Goal: Task Accomplishment & Management: Manage account settings

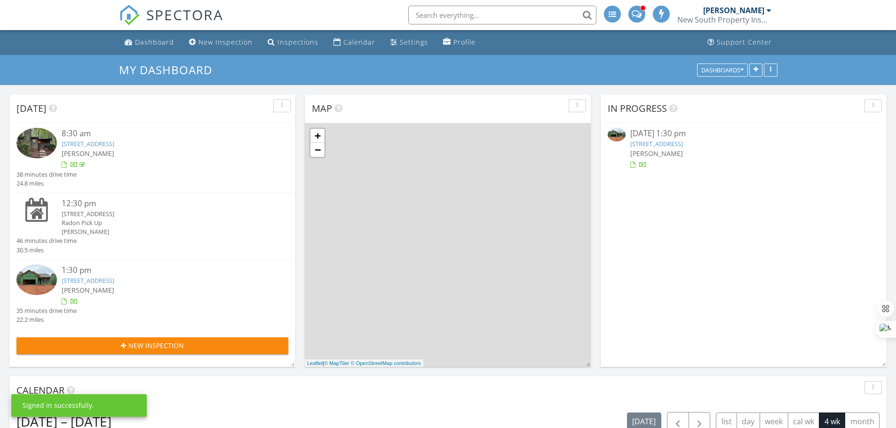
scroll to position [5, 5]
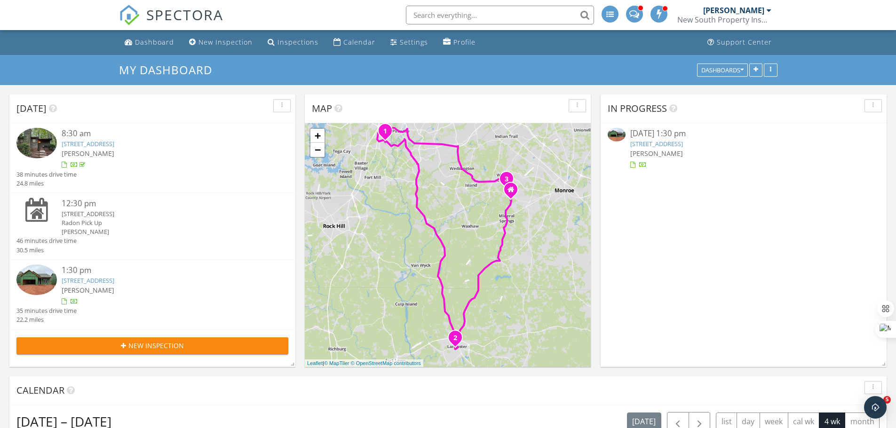
click at [113, 283] on link "[STREET_ADDRESS]" at bounding box center [88, 281] width 53 height 8
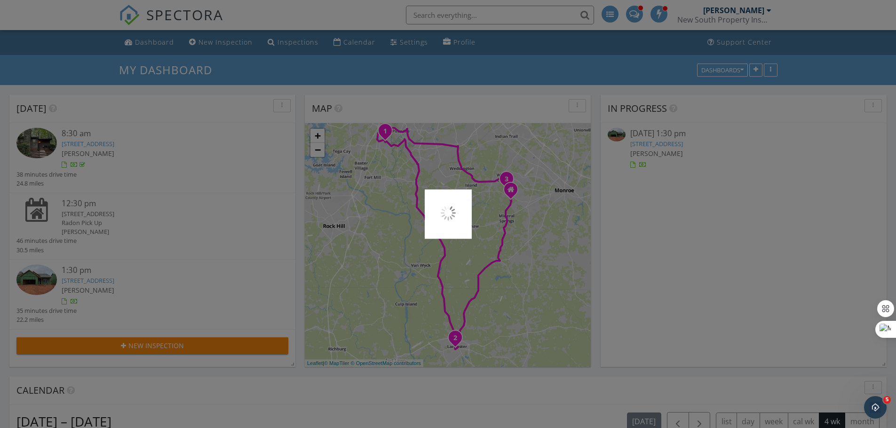
scroll to position [0, 0]
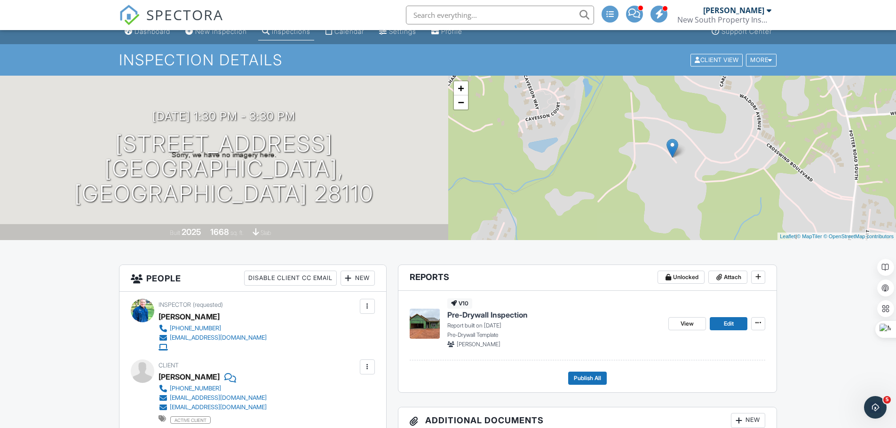
scroll to position [94, 0]
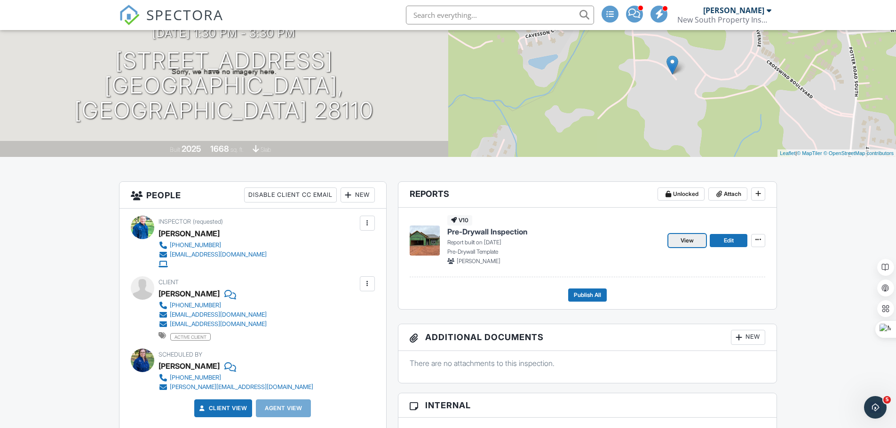
click at [685, 247] on link "View" at bounding box center [687, 240] width 38 height 13
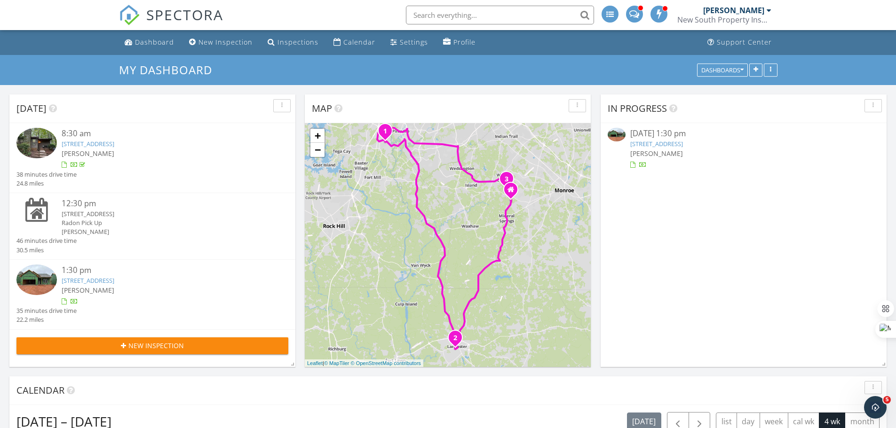
click at [114, 143] on link "[STREET_ADDRESS]" at bounding box center [88, 144] width 53 height 8
